Goal: Transaction & Acquisition: Purchase product/service

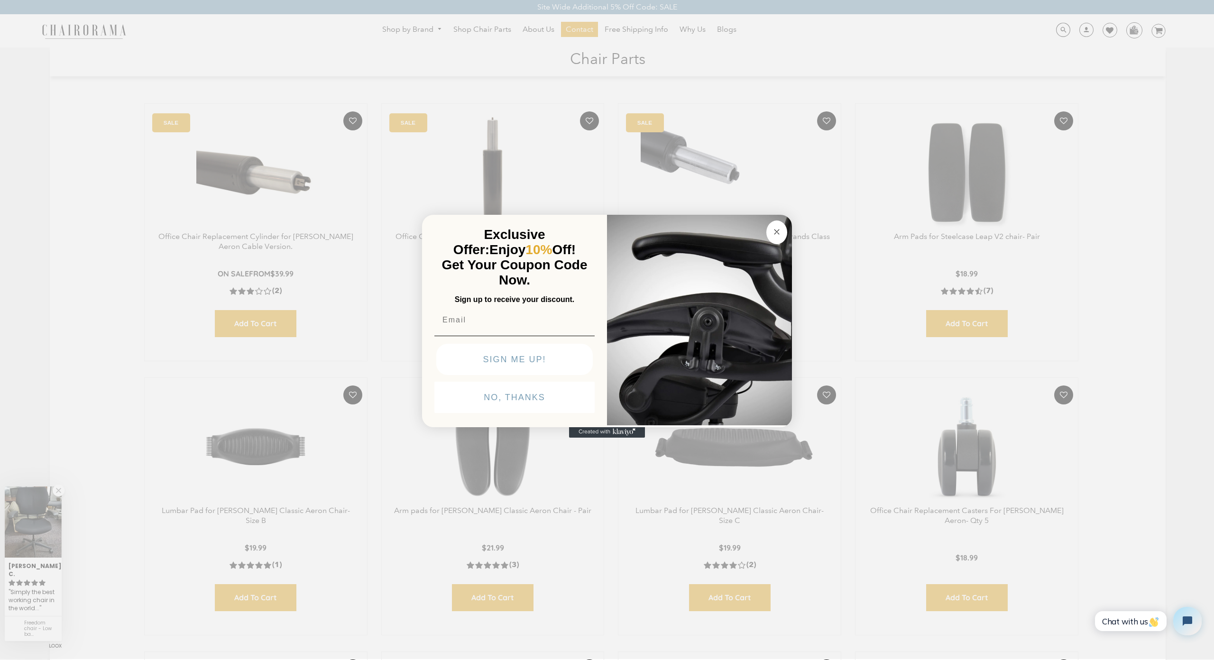
click at [93, 83] on div "Close dialog Exclusive Offer: Enjoy 10% Off! Get Your Coupon Code Now. Sign up …" at bounding box center [607, 329] width 1214 height 660
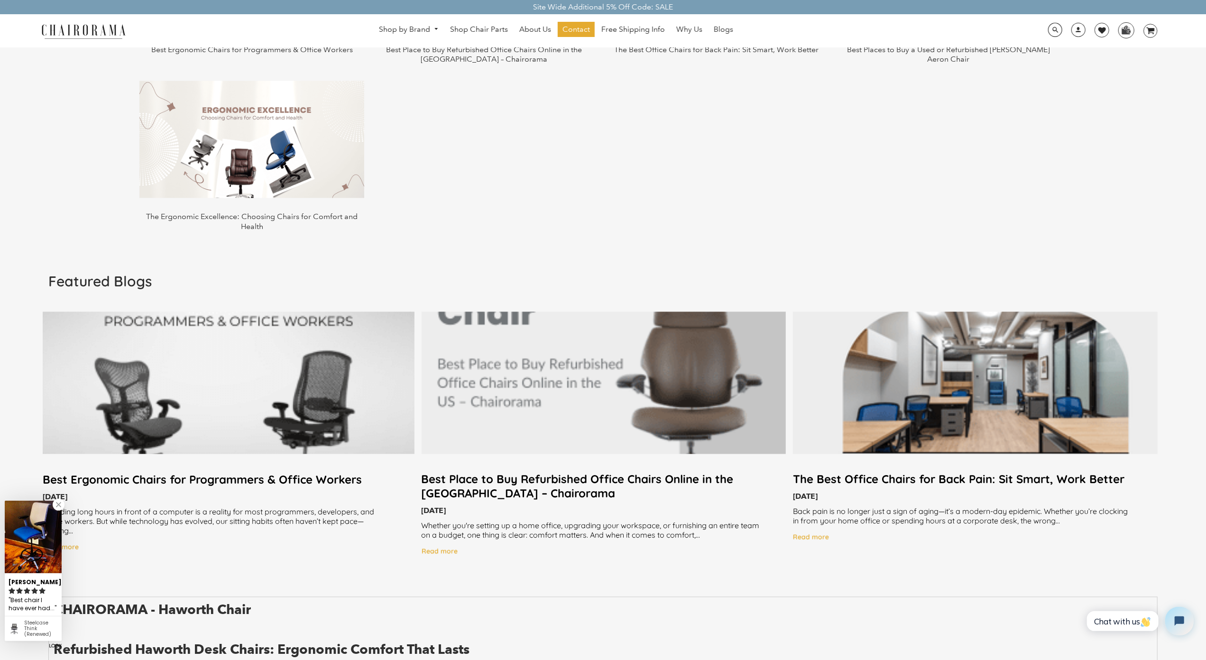
scroll to position [1779, 0]
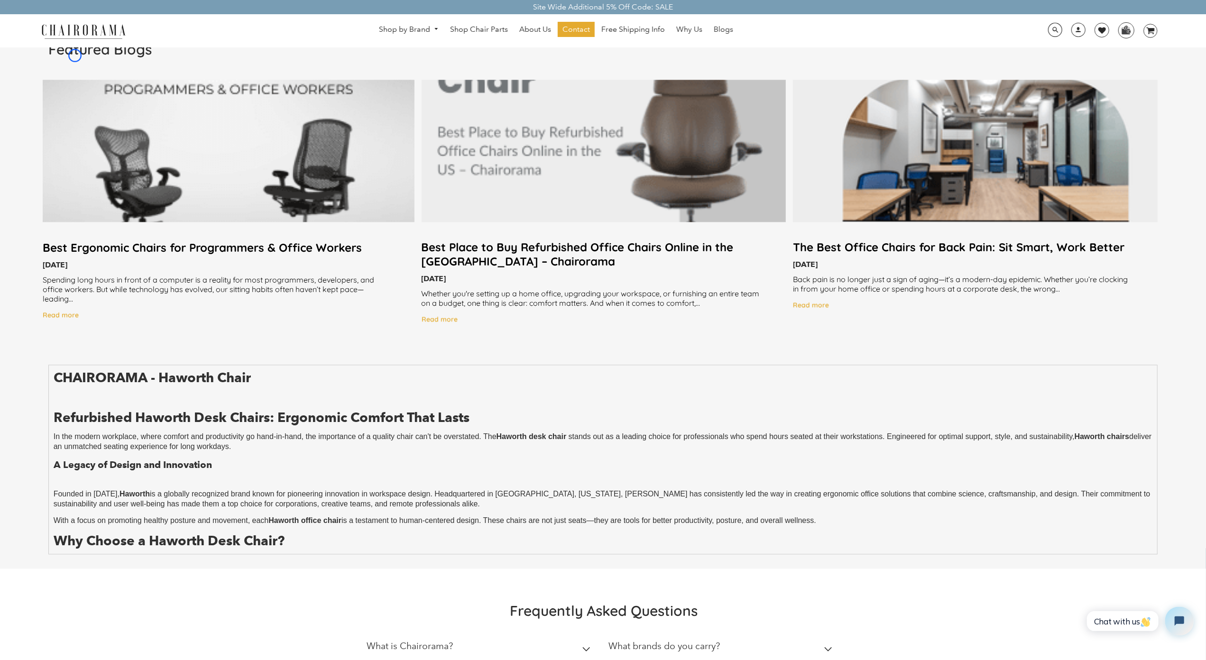
scroll to position [2012, 0]
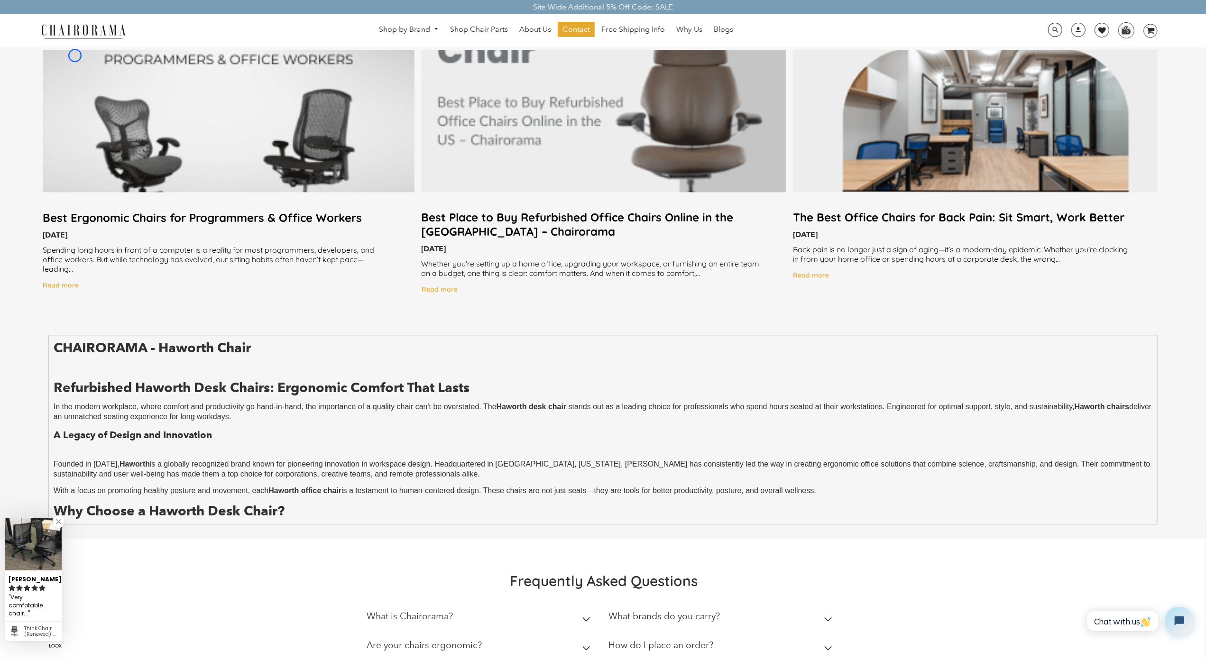
click at [75, 55] on div at bounding box center [229, 121] width 372 height 142
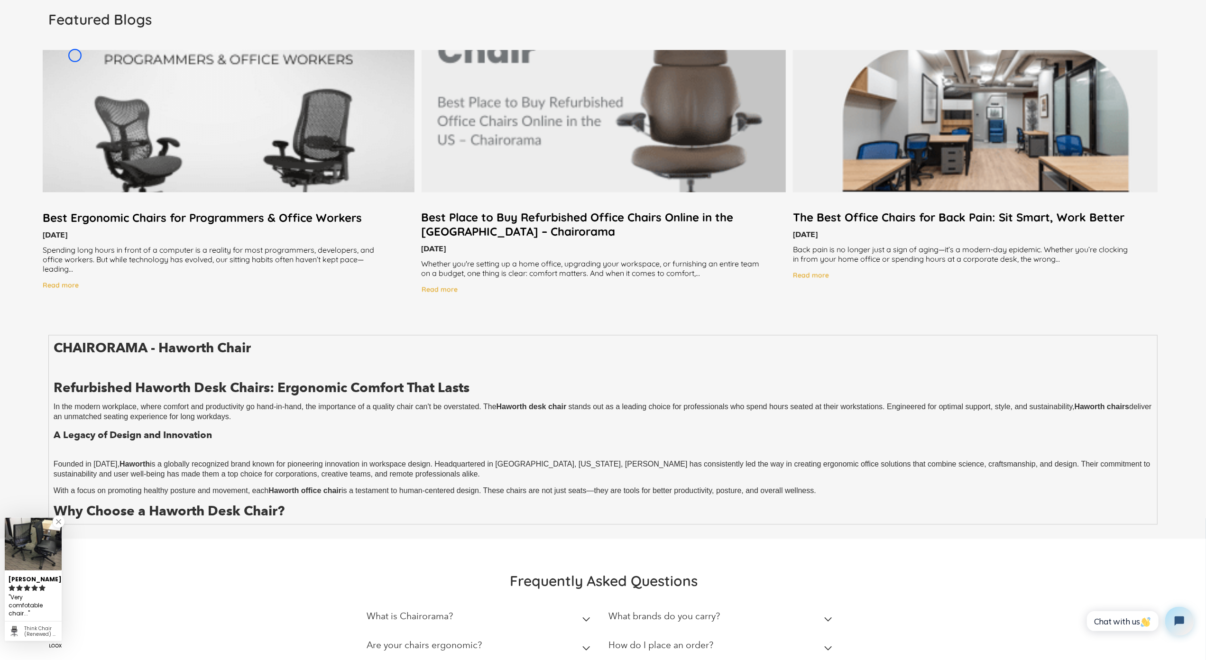
scroll to position [2110, 0]
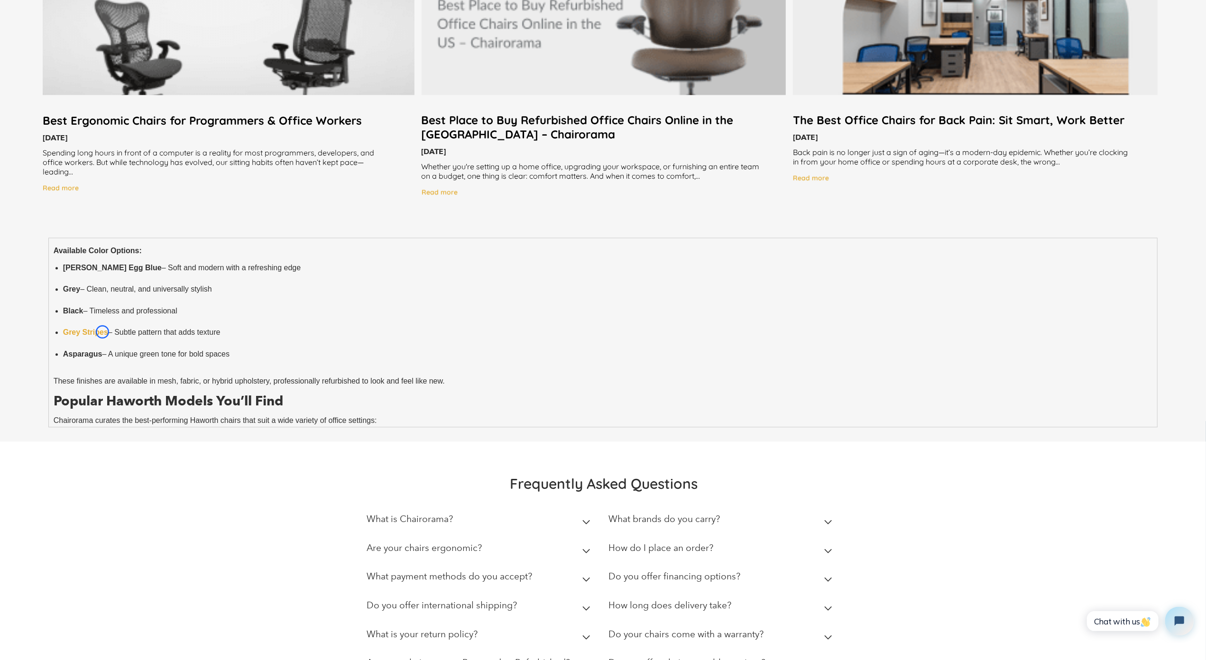
click at [102, 332] on strong "Grey Stripes" at bounding box center [85, 332] width 45 height 8
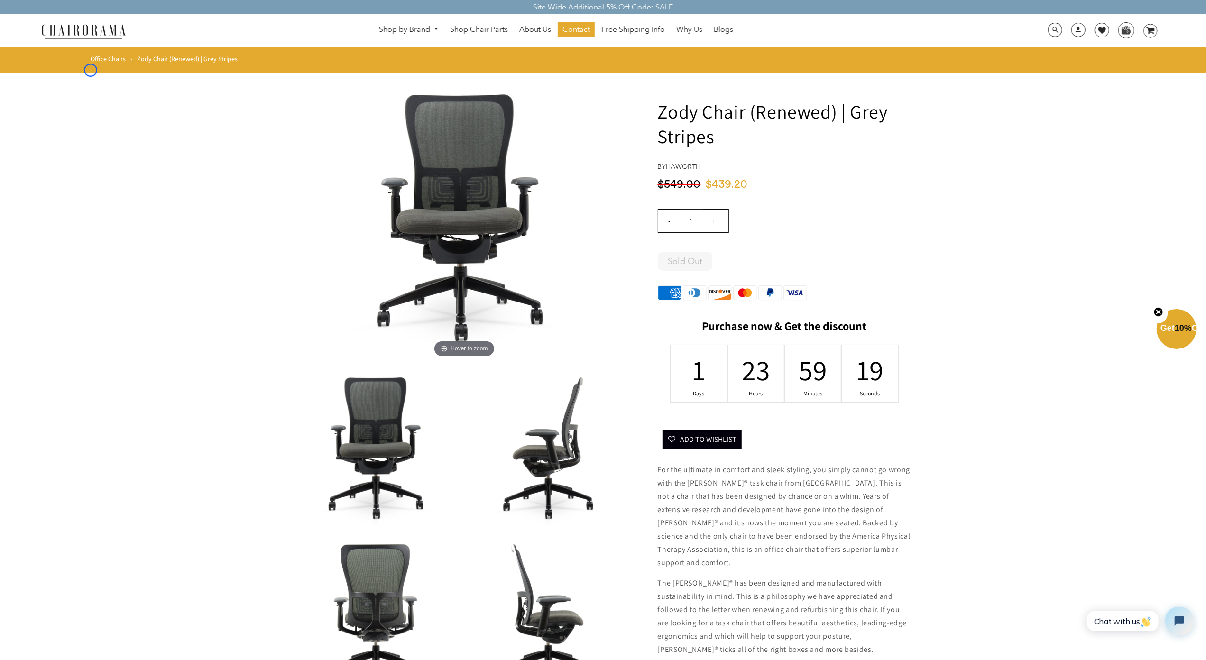
click at [91, 70] on div "Office Chairs › [PERSON_NAME] Chair (Renewed) | Grey Stripes" at bounding box center [603, 64] width 1025 height 18
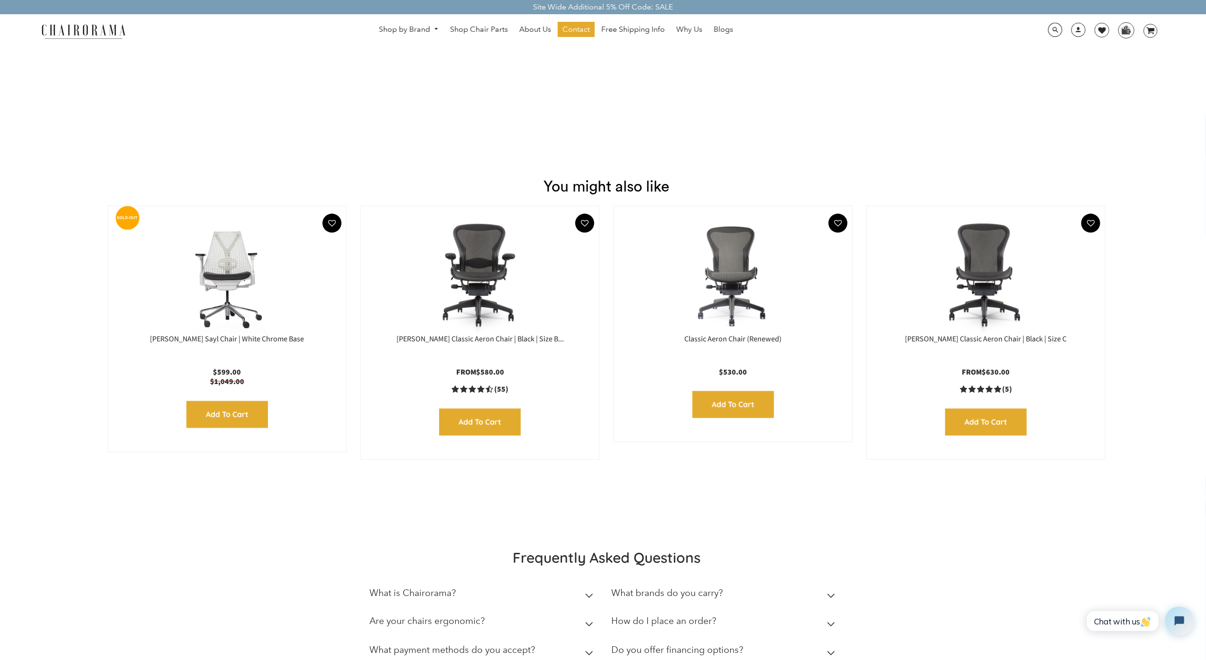
scroll to position [1290, 0]
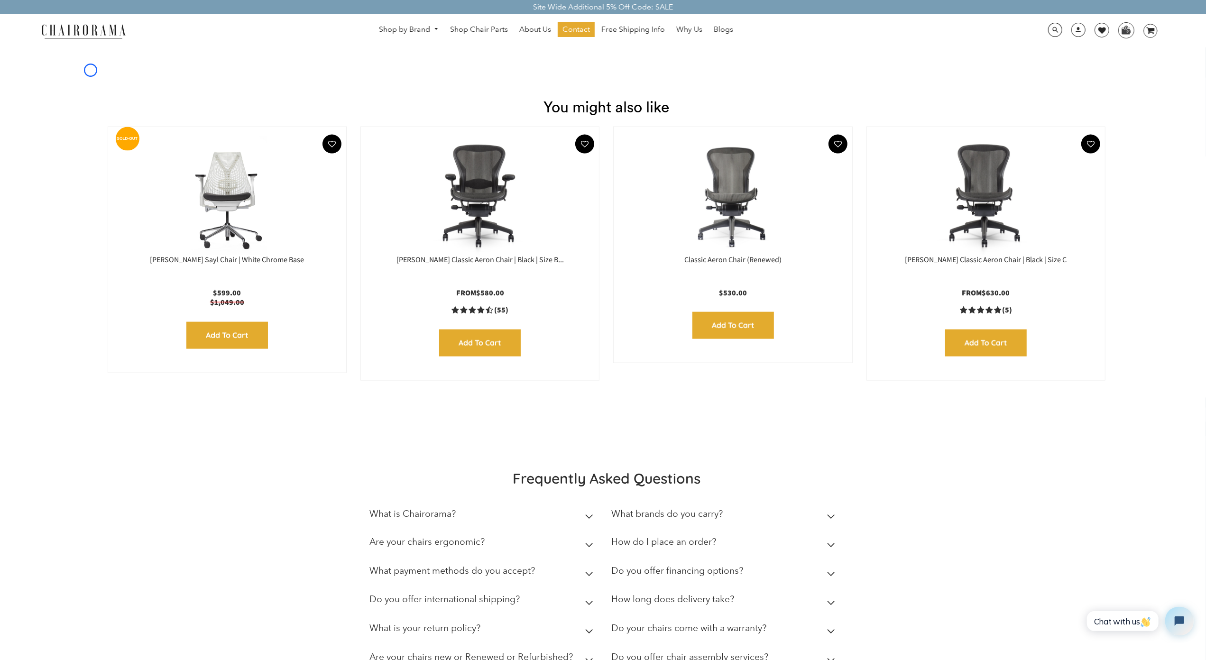
click at [91, 87] on h1 "You might also like" at bounding box center [606, 101] width 1199 height 29
click at [487, 32] on span "Shop Chair Parts" at bounding box center [479, 30] width 58 height 10
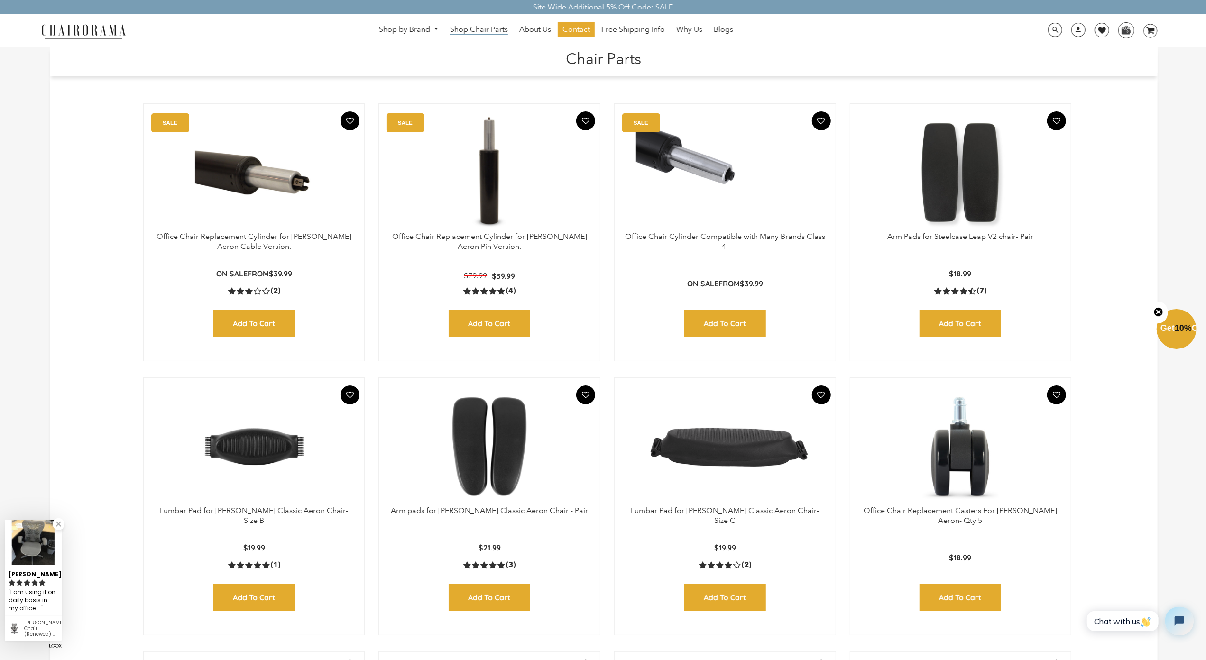
click at [487, 32] on span "Shop Chair Parts" at bounding box center [479, 30] width 58 height 10
click at [69, 62] on h1 "Chair Parts" at bounding box center [603, 57] width 1089 height 20
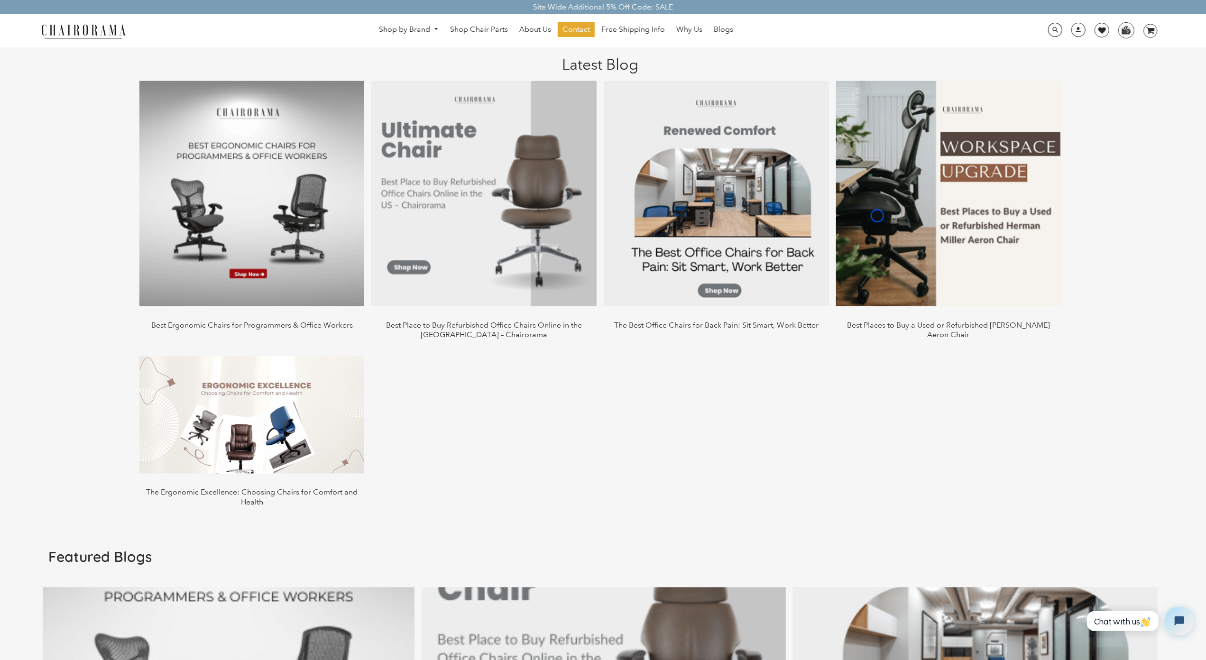
scroll to position [1521, 0]
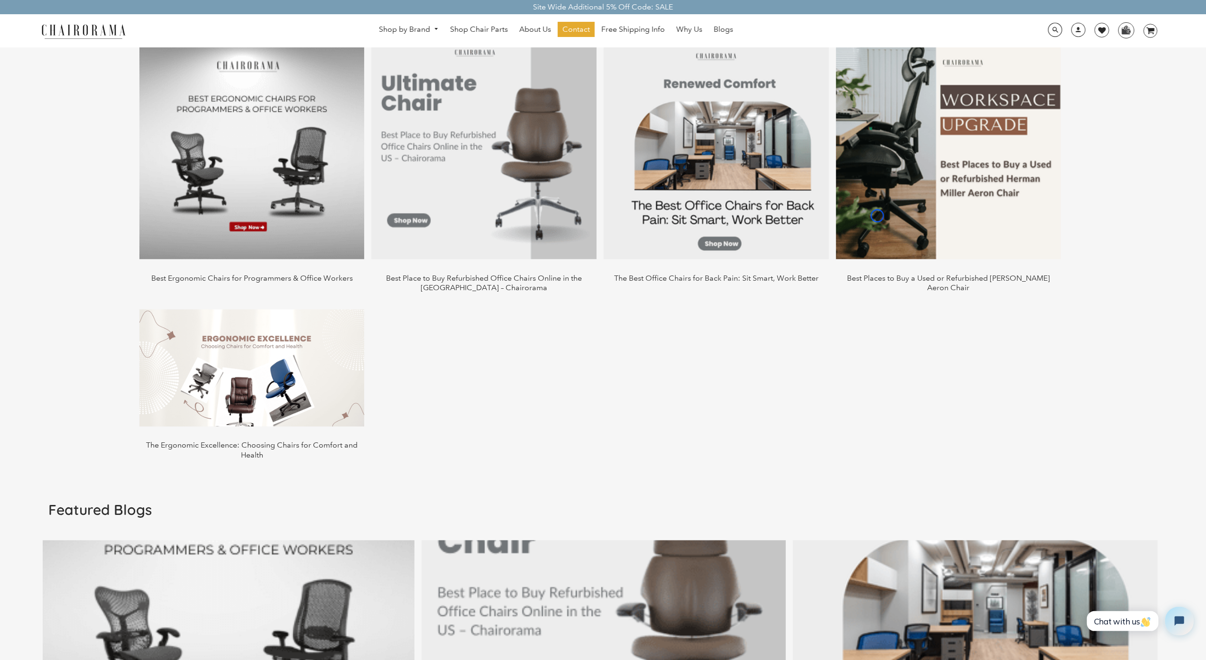
click at [69, 62] on div "Latest Blog Best Ergonomic Chairs for Programmers & Office Workers Best Place t…" at bounding box center [600, 237] width 1115 height 481
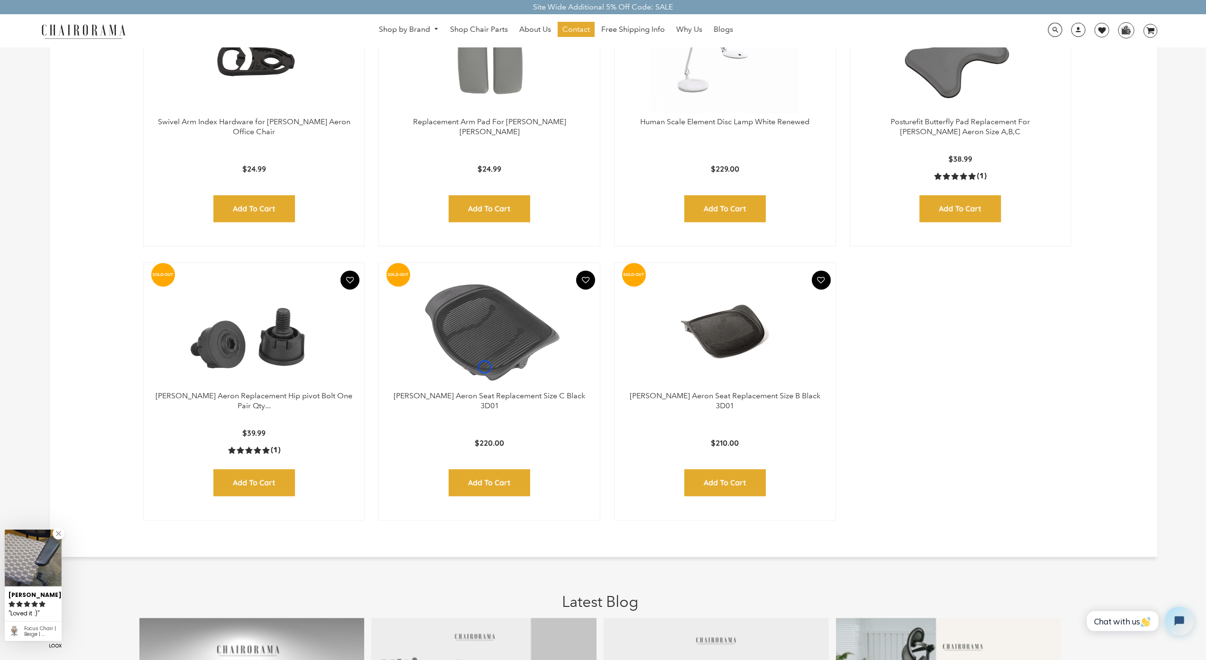
click at [485, 367] on img at bounding box center [489, 332] width 202 height 119
